Goal: Information Seeking & Learning: Find contact information

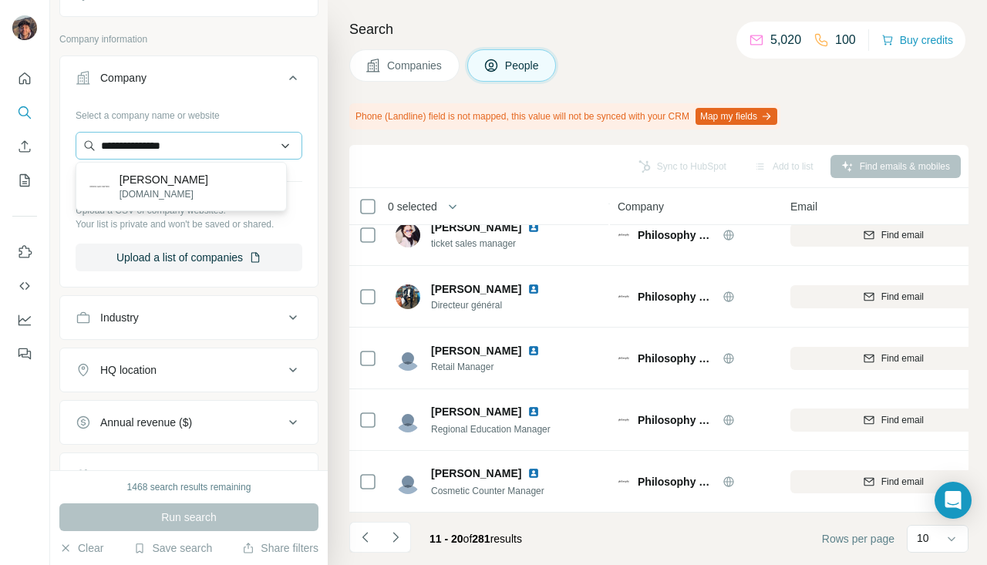
click at [173, 157] on input "**********" at bounding box center [189, 146] width 227 height 28
type input "**********"
click at [173, 166] on div "Dries van Noten driesvannoten.com" at bounding box center [181, 187] width 204 height 42
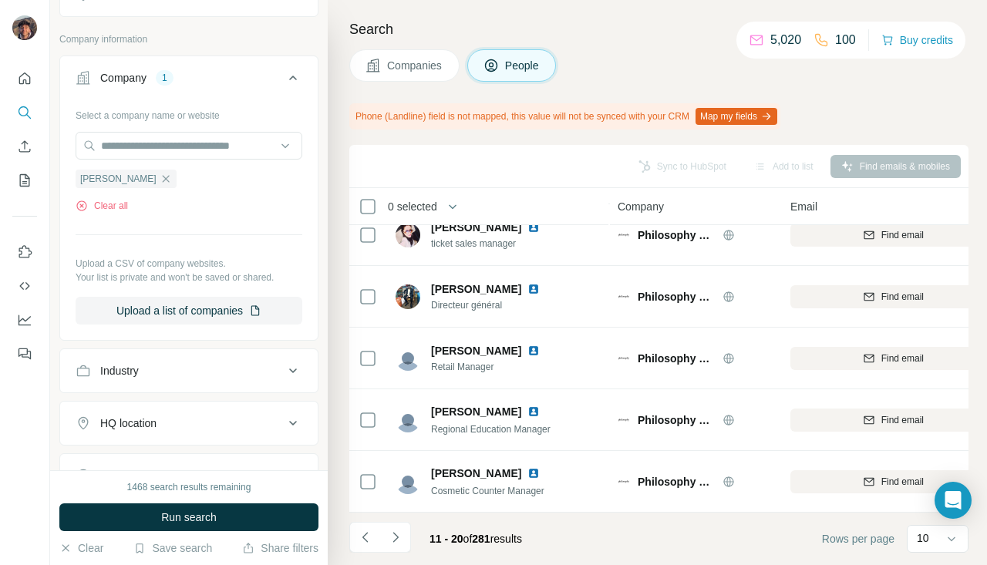
click at [207, 515] on span "Run search" at bounding box center [189, 517] width 56 height 15
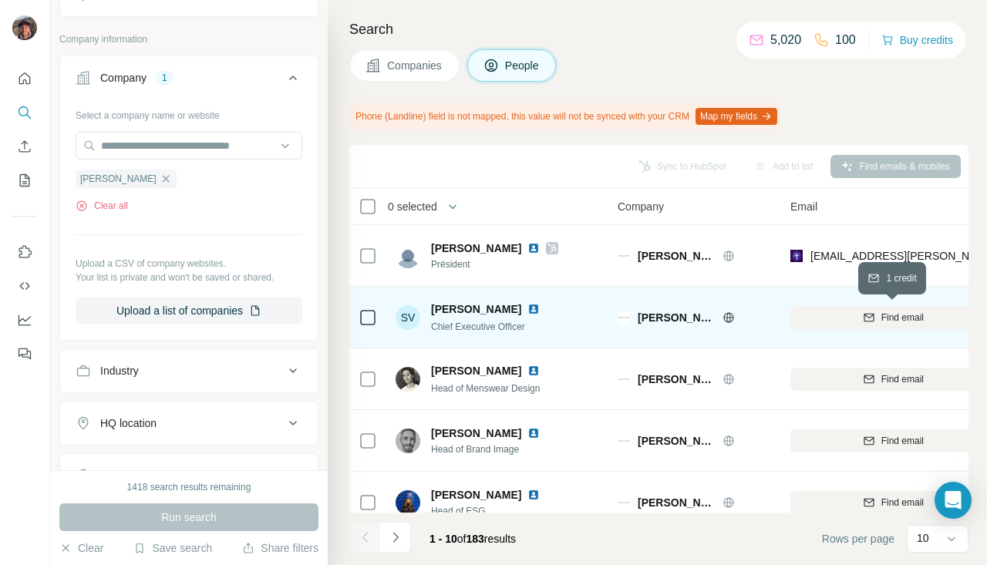
click at [878, 319] on div "Find email" at bounding box center [893, 318] width 206 height 14
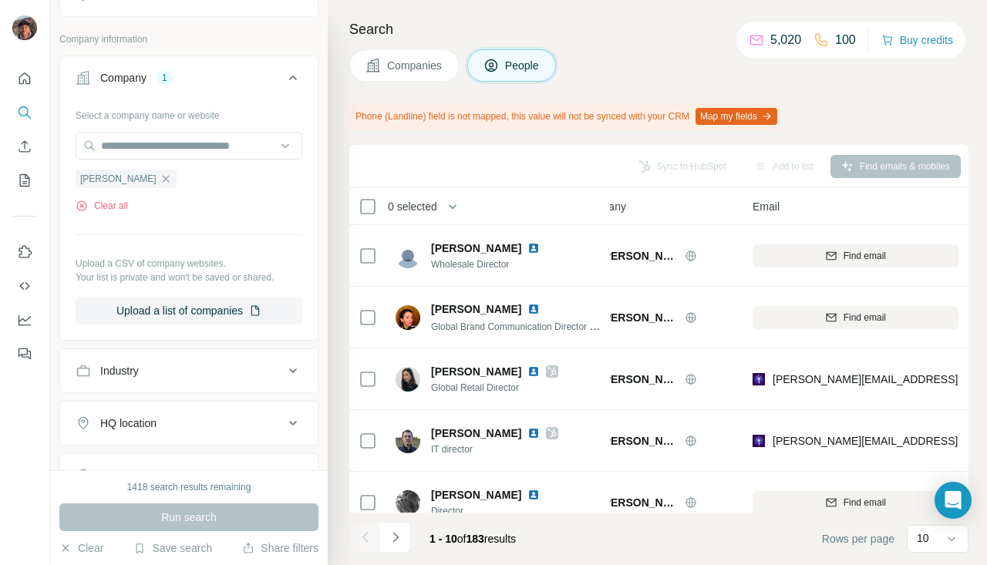
scroll to position [338, 38]
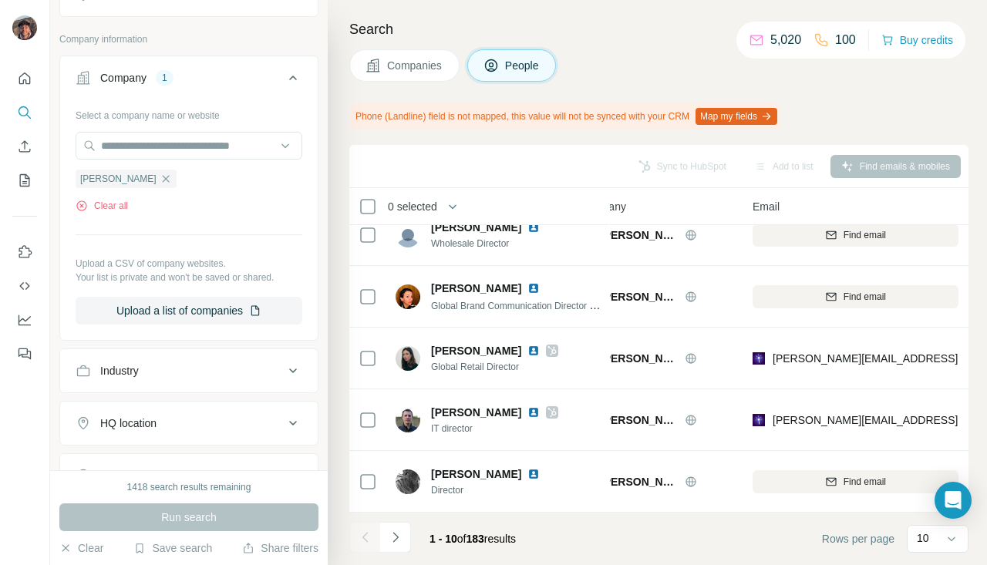
click at [395, 521] on footer "1 - 10 of 183 results Rows per page 10" at bounding box center [658, 539] width 619 height 52
click at [396, 543] on icon "Navigate to next page" at bounding box center [395, 537] width 15 height 15
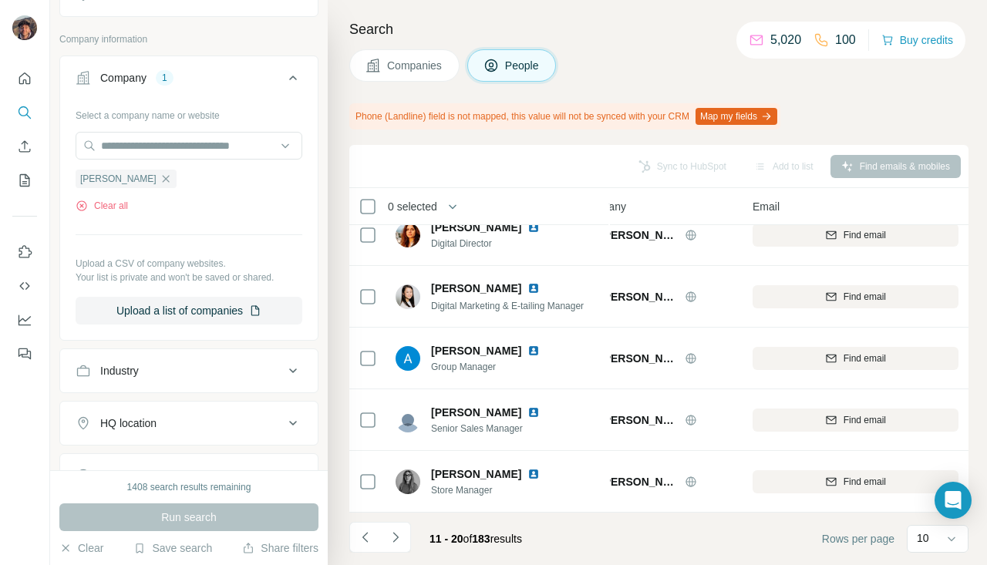
click at [647, 55] on div "Companies People" at bounding box center [658, 65] width 619 height 32
click at [389, 545] on icon "Navigate to next page" at bounding box center [395, 537] width 15 height 15
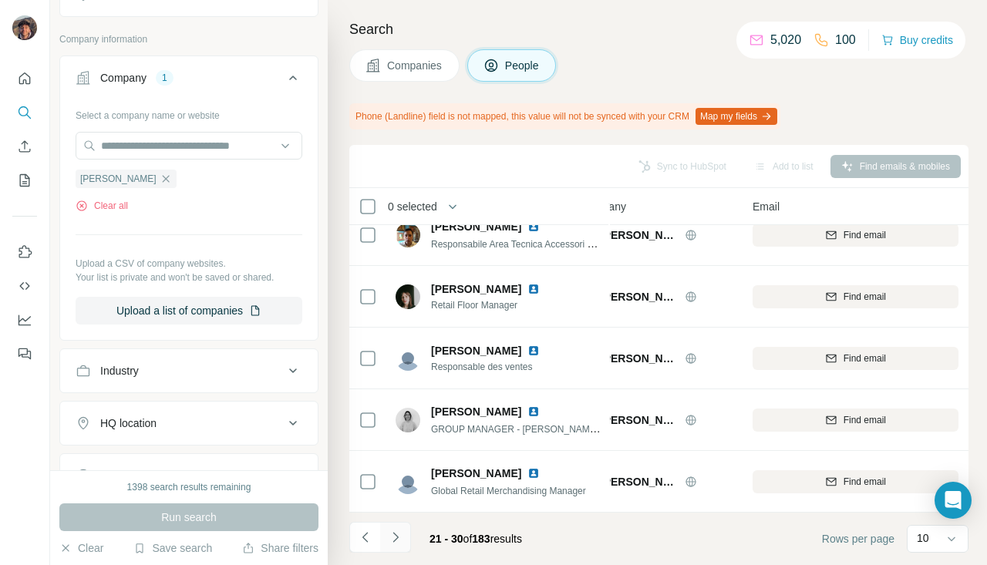
click at [396, 530] on icon "Navigate to next page" at bounding box center [395, 537] width 15 height 15
click at [399, 544] on icon "Navigate to next page" at bounding box center [395, 537] width 15 height 15
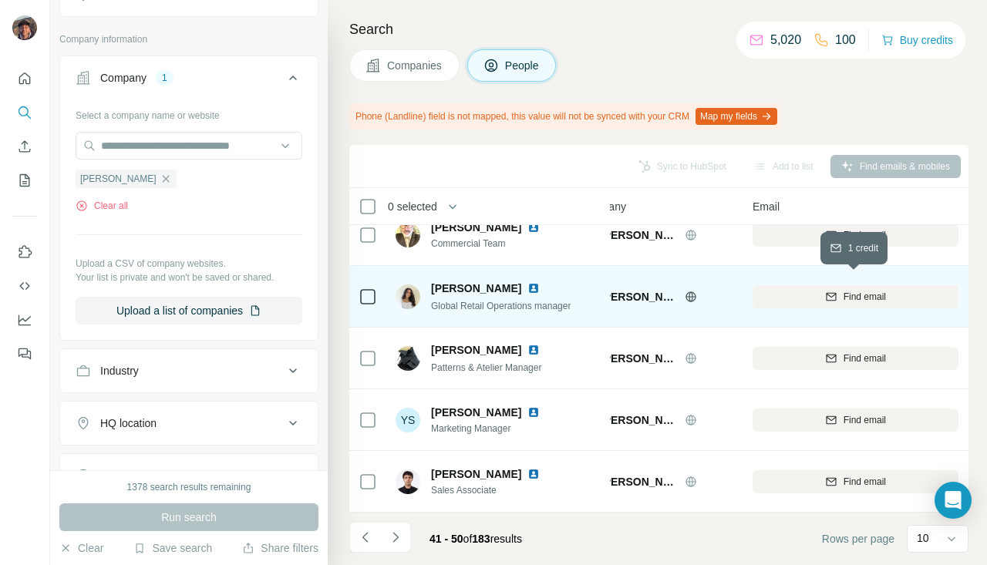
click at [814, 290] on div "Find email" at bounding box center [856, 297] width 206 height 14
